Goal: Task Accomplishment & Management: Use online tool/utility

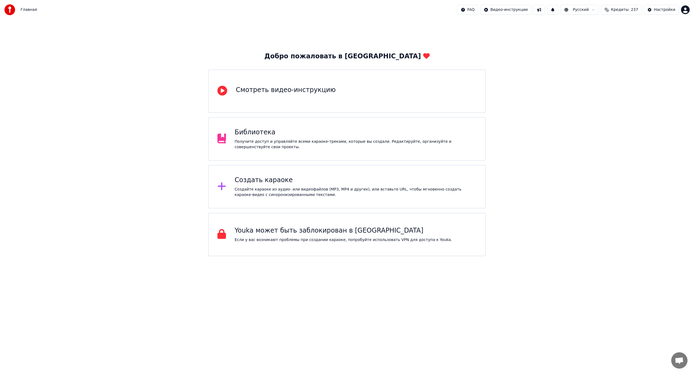
click at [219, 190] on icon at bounding box center [221, 186] width 9 height 10
click at [245, 183] on div "Создать караоке" at bounding box center [356, 180] width 242 height 9
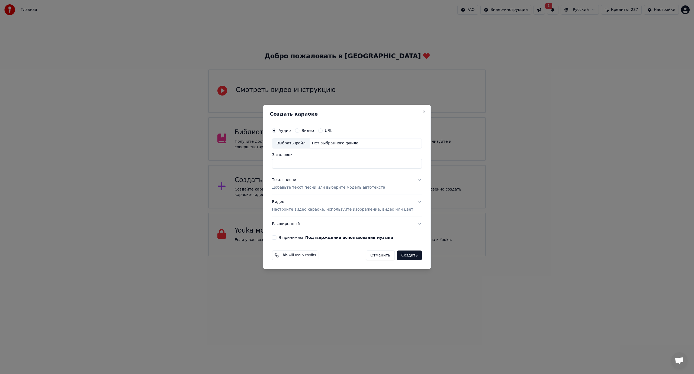
click at [304, 144] on div "Выбрать файл" at bounding box center [290, 143] width 37 height 10
drag, startPoint x: 348, startPoint y: 165, endPoint x: 358, endPoint y: 165, distance: 9.5
click at [358, 165] on input "**********" at bounding box center [347, 164] width 150 height 10
type input "**********"
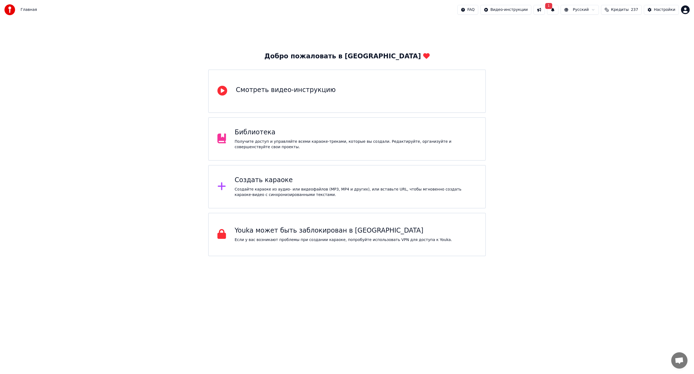
click at [222, 185] on icon at bounding box center [222, 186] width 8 height 8
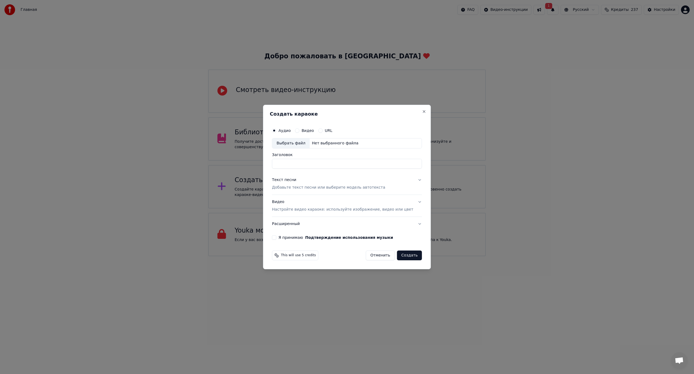
click at [309, 179] on div "Текст песни Добавьте текст песни или выберите модель автотекста" at bounding box center [328, 183] width 113 height 13
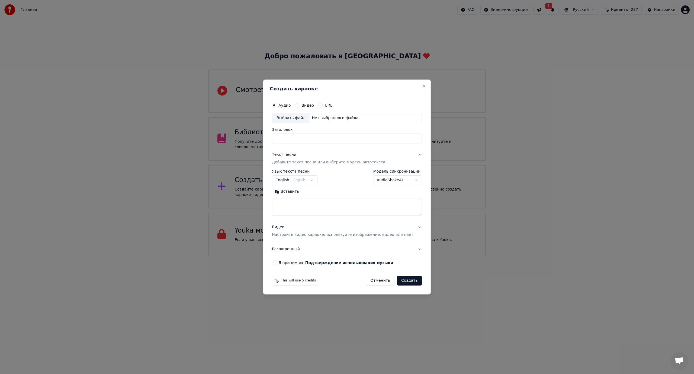
click at [314, 179] on body "Главная FAQ Видео-инструкции 1 Русский Кредиты 237 Настройки Добро пожаловать в…" at bounding box center [347, 128] width 694 height 256
select select "**"
paste textarea "**********"
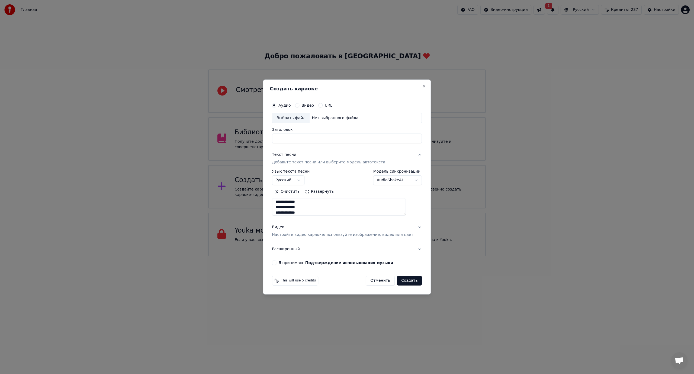
type textarea "**********"
click at [309, 119] on div "Выбрать файл" at bounding box center [290, 118] width 37 height 10
click at [355, 139] on input "**********" at bounding box center [347, 138] width 150 height 10
type input "**********"
click at [378, 234] on p "Настройте видео караоке: используйте изображение, видео или цвет" at bounding box center [342, 234] width 141 height 5
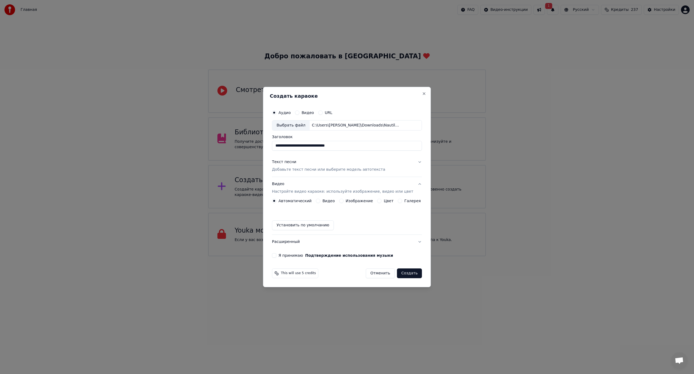
click at [353, 201] on label "Изображение" at bounding box center [359, 201] width 27 height 4
click at [343, 201] on button "Изображение" at bounding box center [341, 200] width 4 height 4
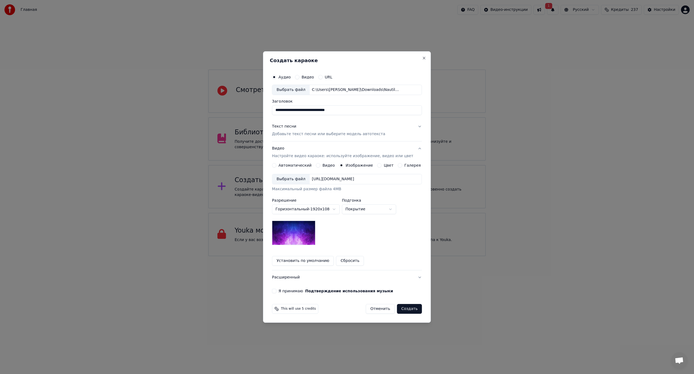
click at [298, 180] on div "Выбрать файл" at bounding box center [290, 179] width 37 height 10
click at [400, 309] on button "Создать" at bounding box center [409, 309] width 25 height 10
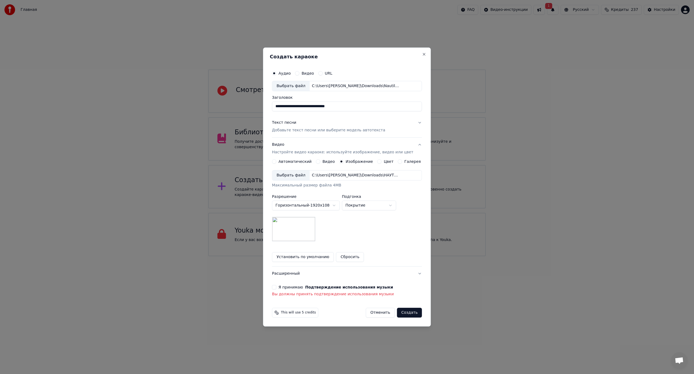
click at [276, 286] on button "Я принимаю Подтверждение использования музыки" at bounding box center [274, 287] width 4 height 4
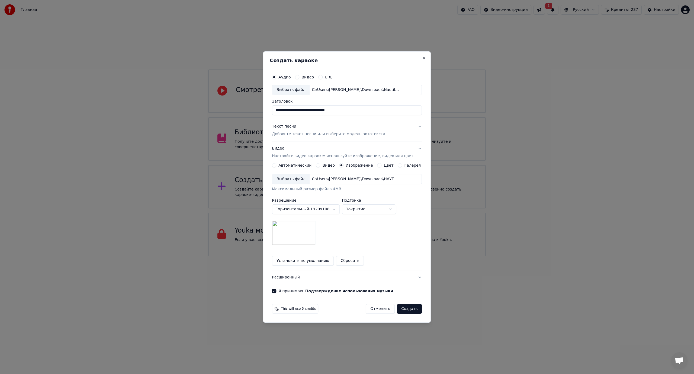
click at [407, 310] on button "Создать" at bounding box center [409, 309] width 25 height 10
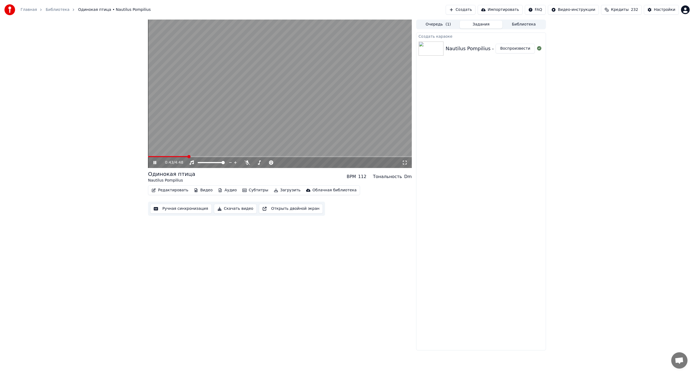
click at [155, 164] on icon at bounding box center [158, 162] width 13 height 4
click at [156, 156] on span at bounding box center [152, 156] width 8 height 1
click at [153, 161] on icon at bounding box center [154, 162] width 3 height 4
click at [170, 155] on video at bounding box center [280, 94] width 264 height 148
drag, startPoint x: 162, startPoint y: 156, endPoint x: 169, endPoint y: 156, distance: 7.6
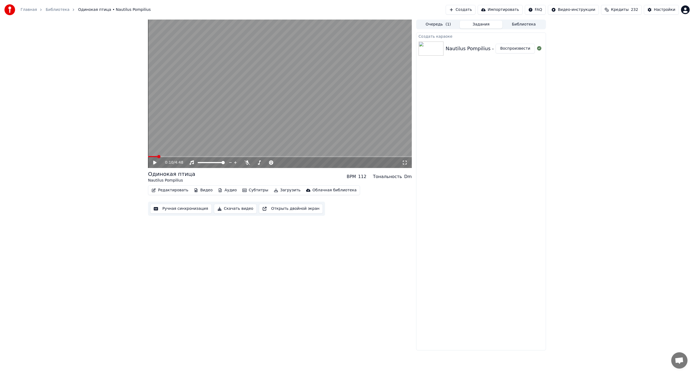
click at [169, 156] on div "0:10 / 4:48" at bounding box center [280, 94] width 264 height 148
click at [173, 156] on span at bounding box center [174, 156] width 3 height 3
click at [186, 156] on span at bounding box center [280, 156] width 264 height 1
click at [182, 156] on span at bounding box center [165, 156] width 34 height 1
click at [179, 156] on span at bounding box center [163, 156] width 31 height 1
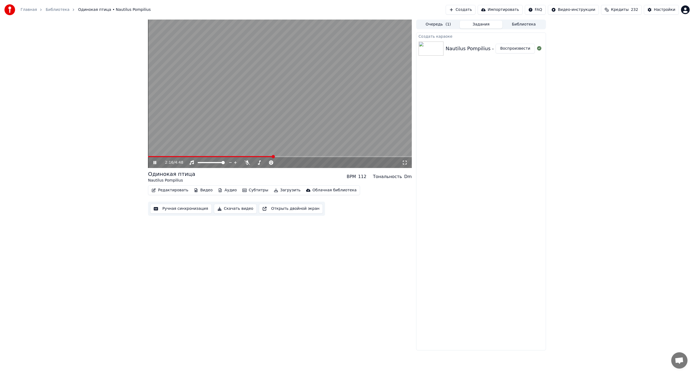
click at [313, 154] on video at bounding box center [280, 94] width 264 height 148
click at [308, 155] on video at bounding box center [280, 94] width 264 height 148
click at [293, 157] on span at bounding box center [291, 156] width 3 height 3
click at [274, 190] on icon "button" at bounding box center [276, 190] width 4 height 4
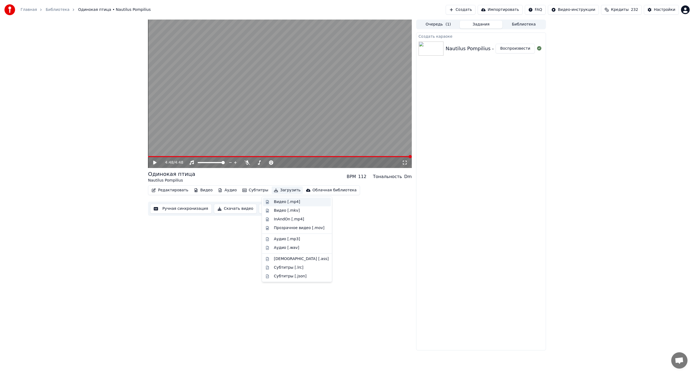
click at [276, 201] on div "Видео [.mp4]" at bounding box center [287, 201] width 26 height 5
